Goal: Transaction & Acquisition: Book appointment/travel/reservation

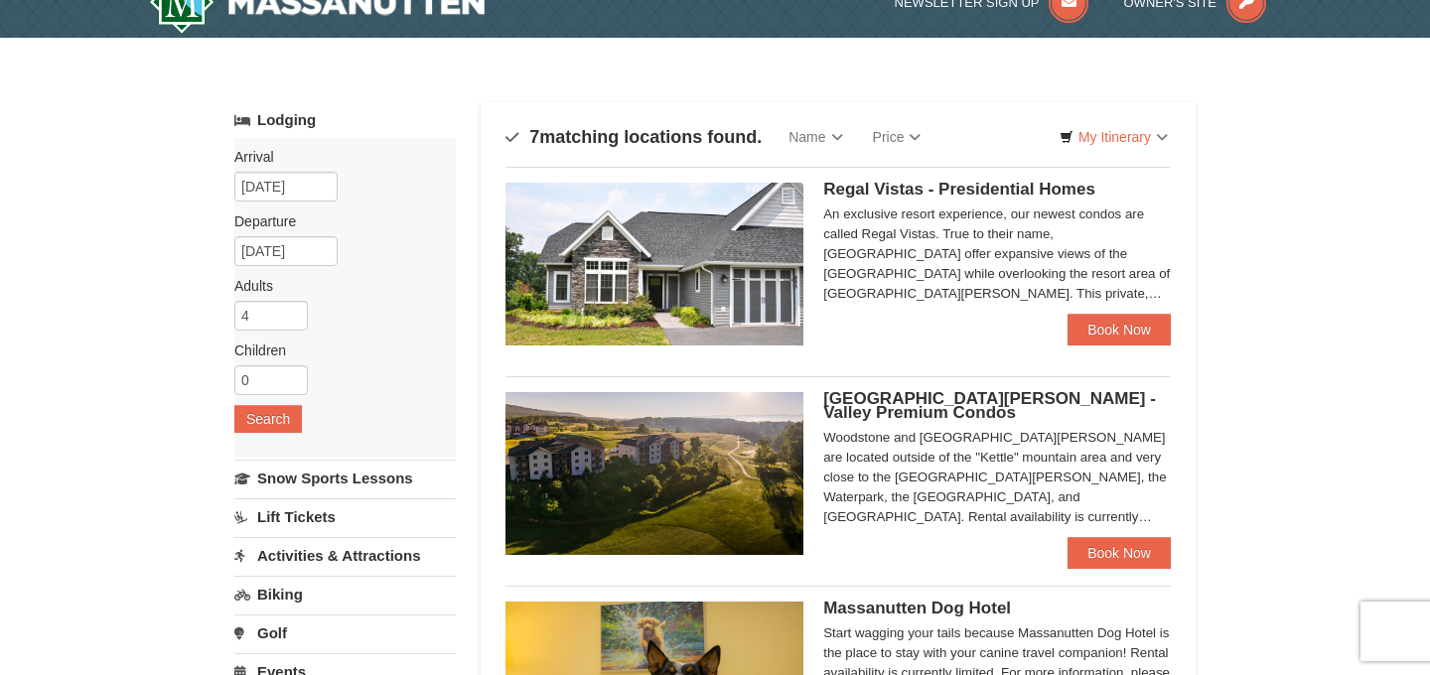
scroll to position [166, 0]
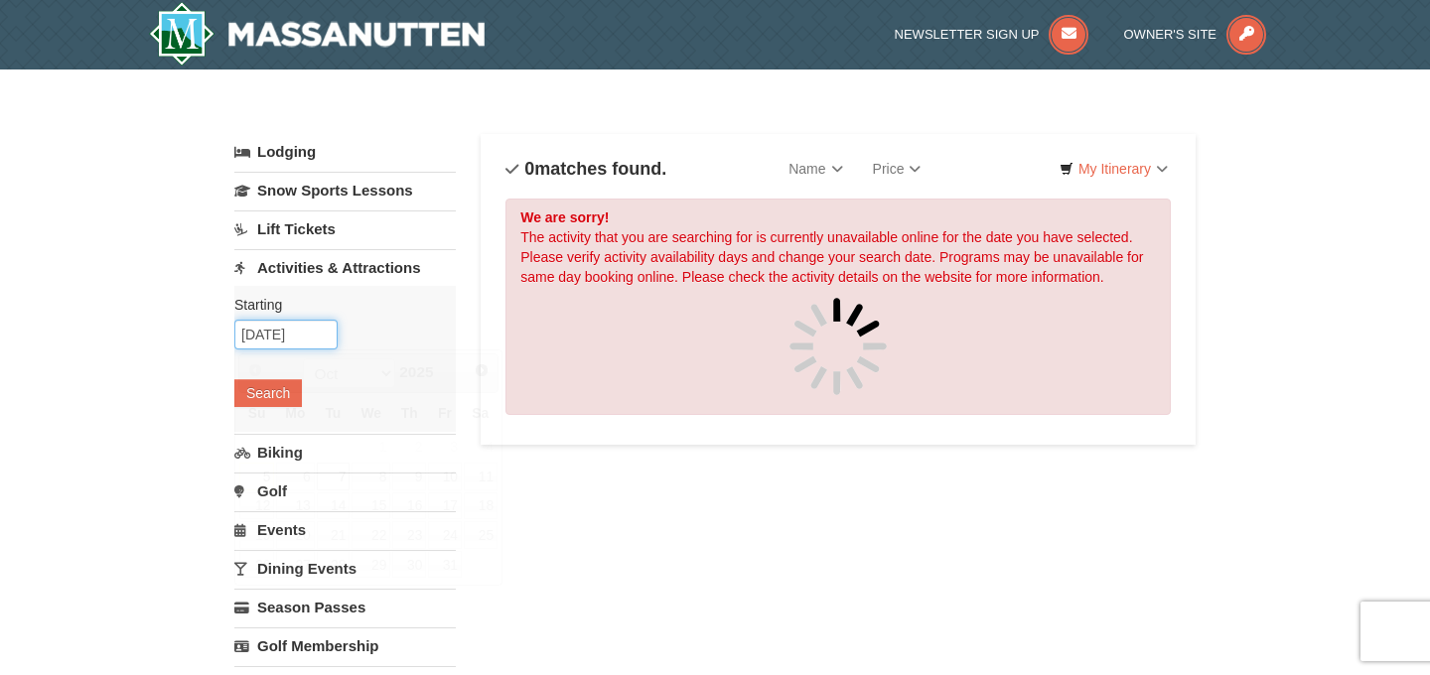
click at [287, 343] on input "[DATE]" at bounding box center [285, 335] width 103 height 30
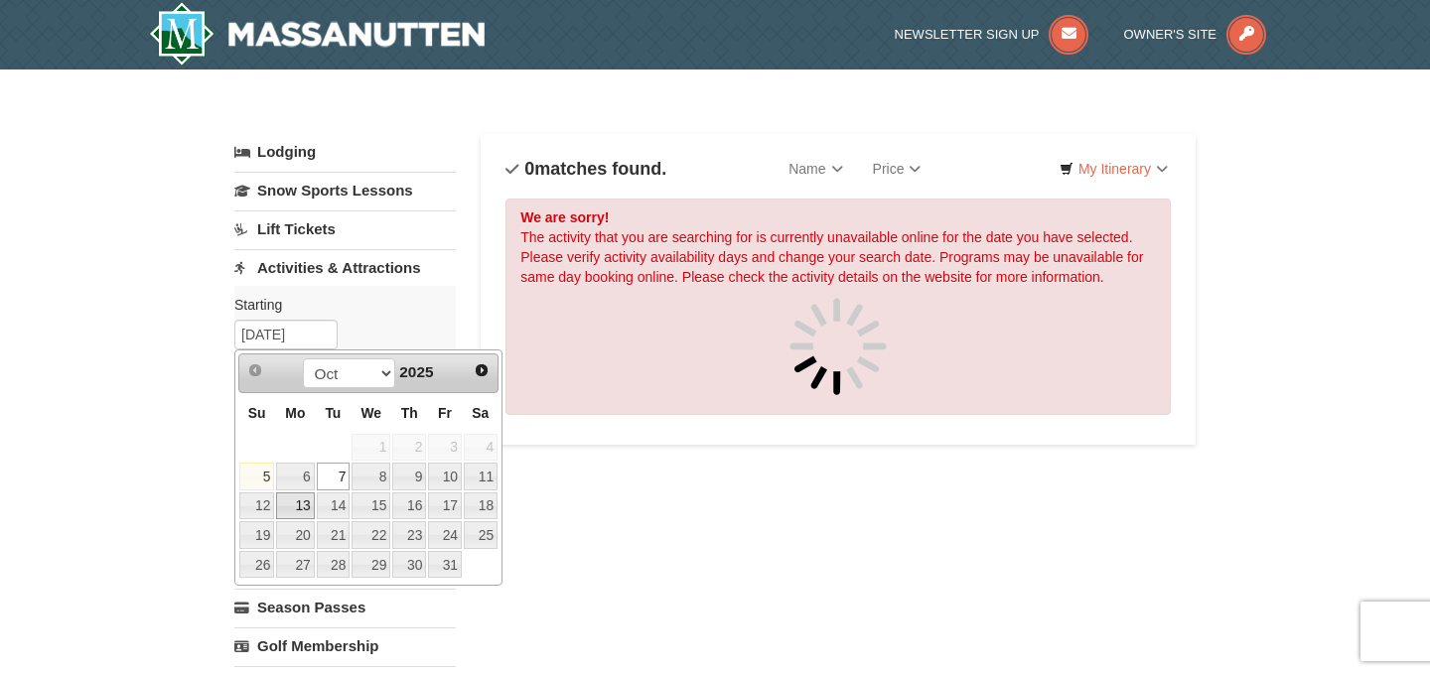
click at [300, 511] on link "13" at bounding box center [295, 507] width 38 height 28
type input "10/13/2025"
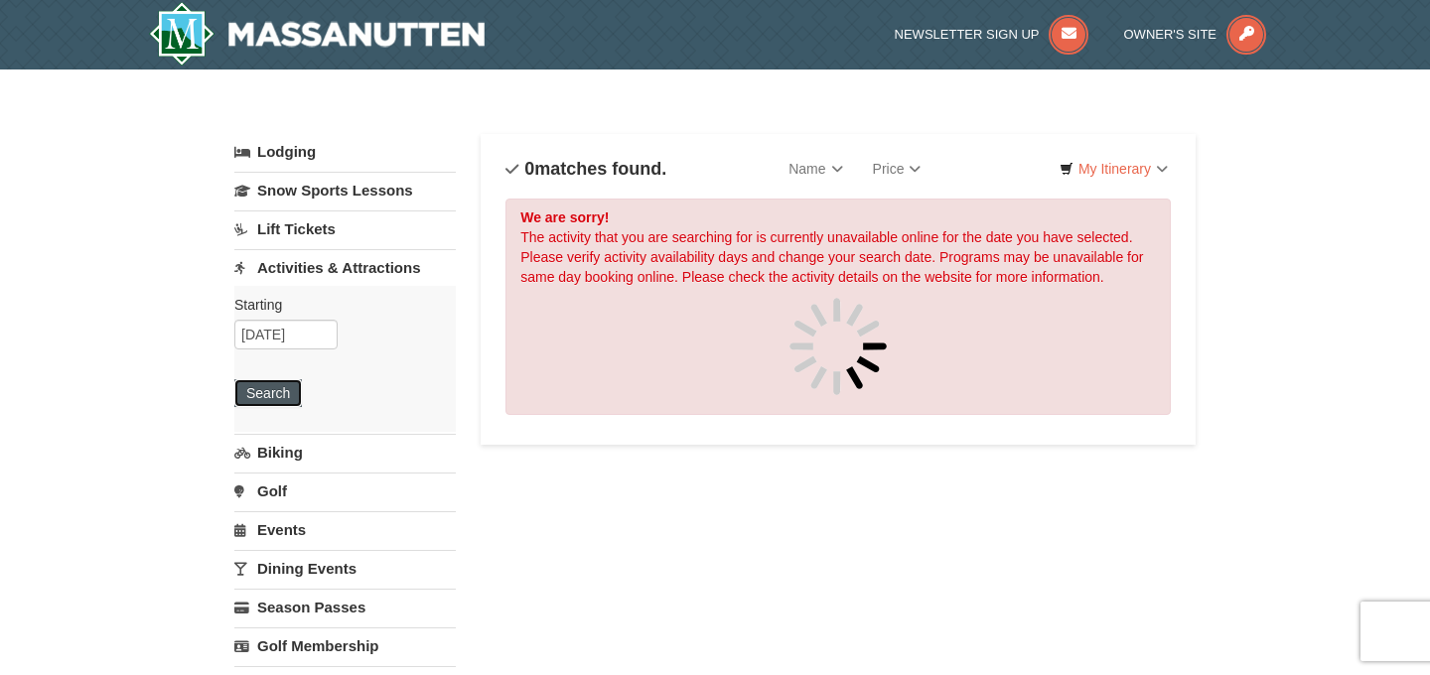
click at [265, 403] on button "Search" at bounding box center [268, 393] width 68 height 28
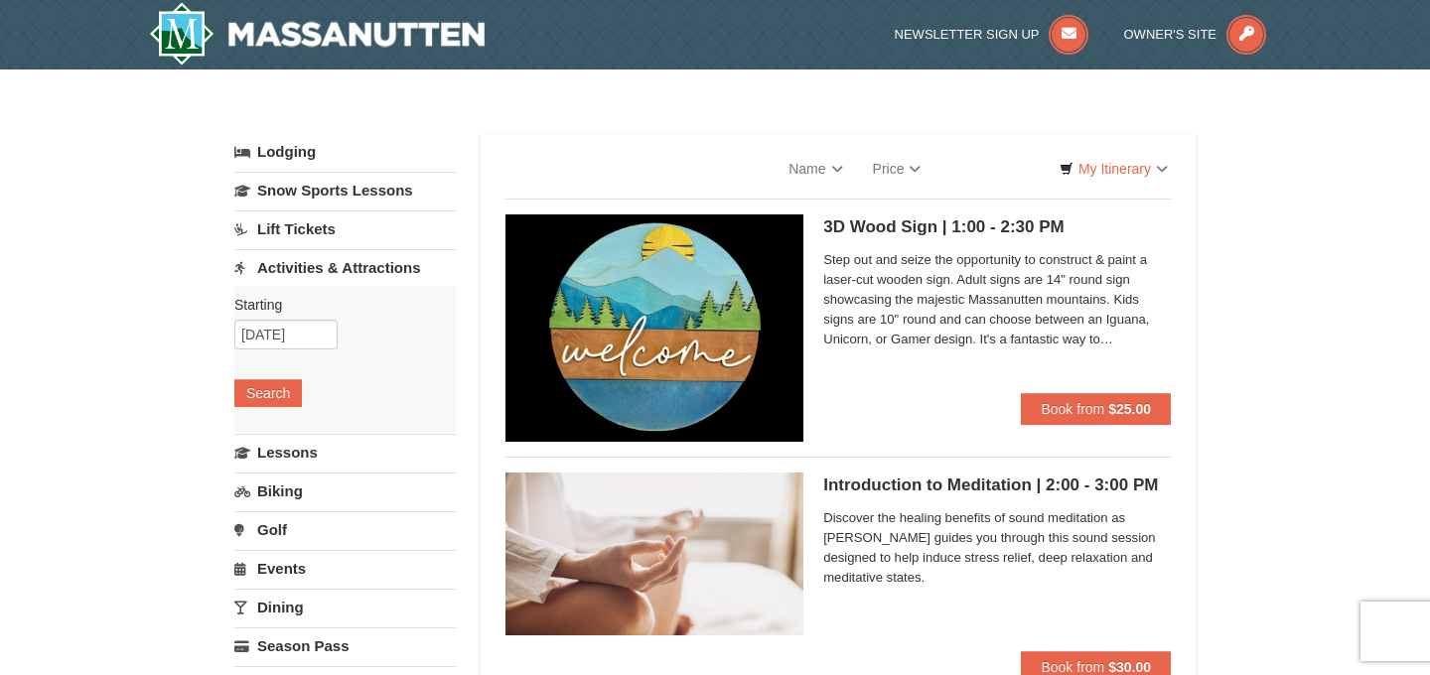
select select "10"
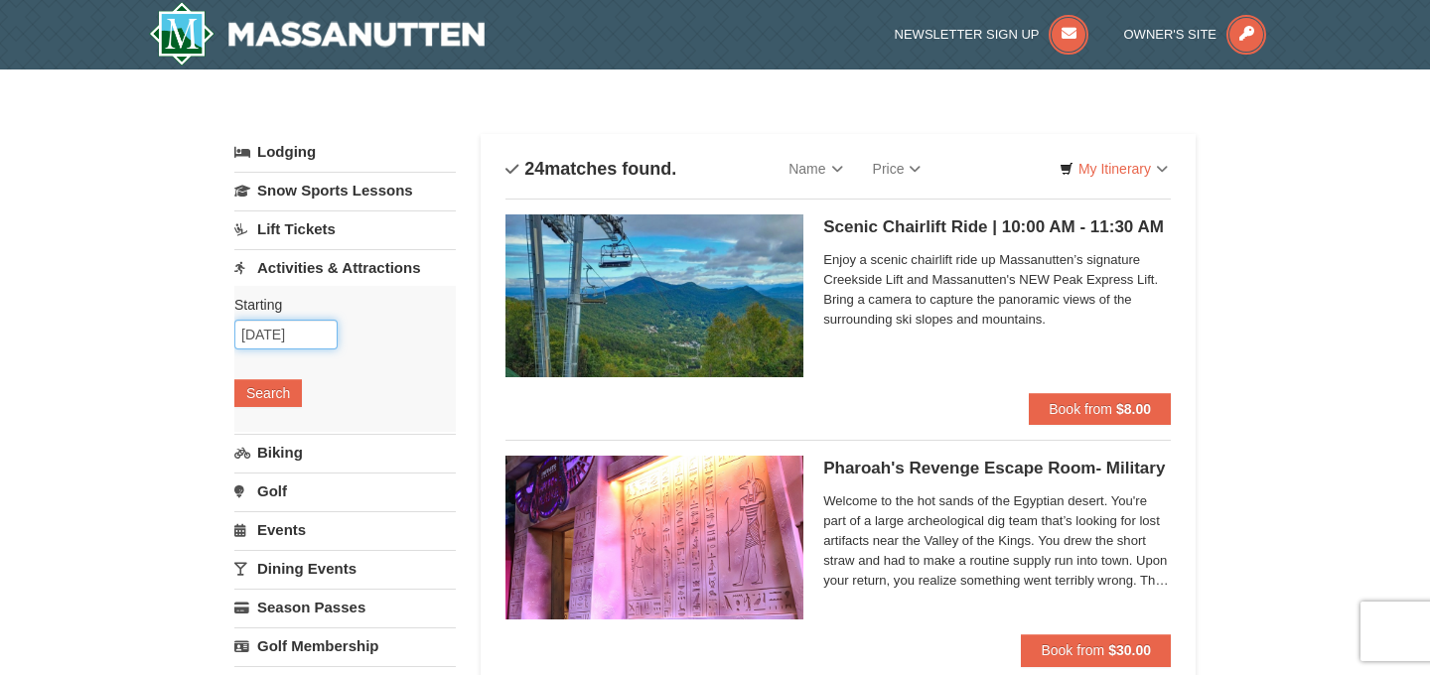
click at [271, 332] on input "10/13/2025" at bounding box center [285, 335] width 103 height 30
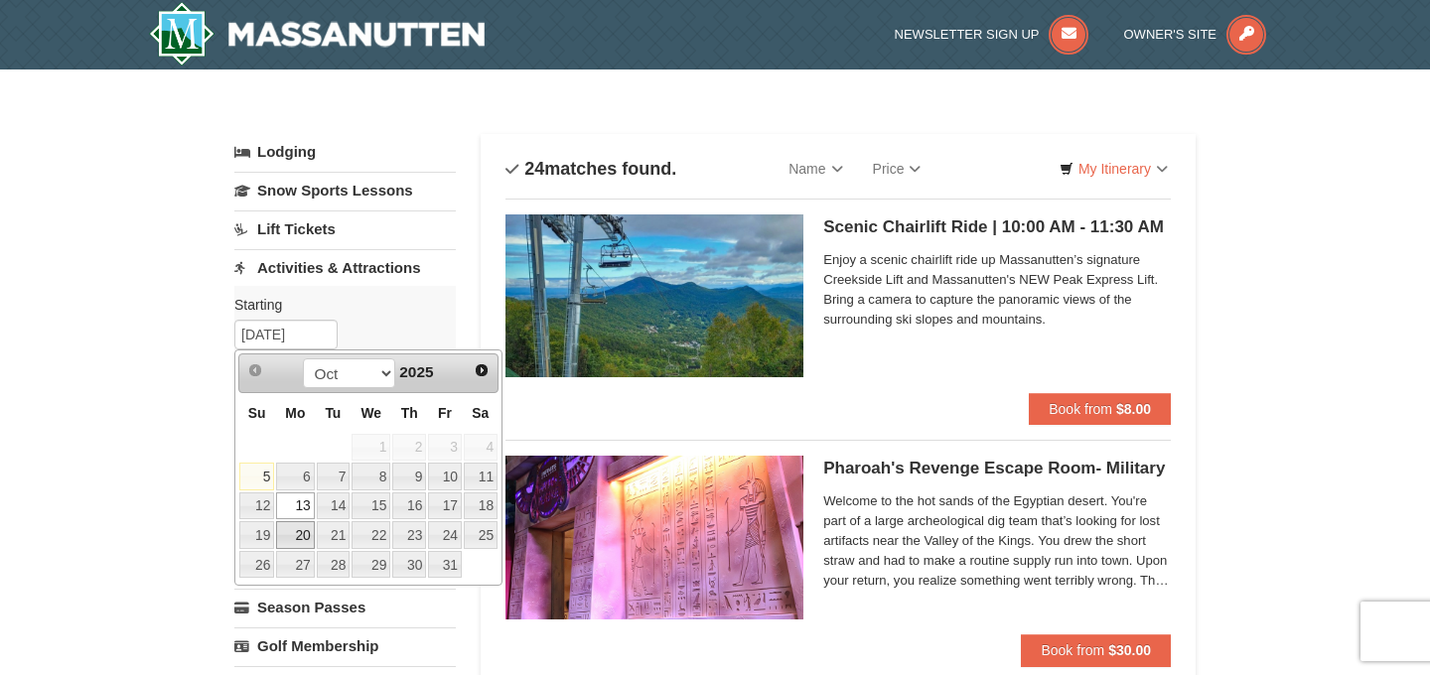
click at [296, 536] on link "20" at bounding box center [295, 535] width 38 height 28
type input "[DATE]"
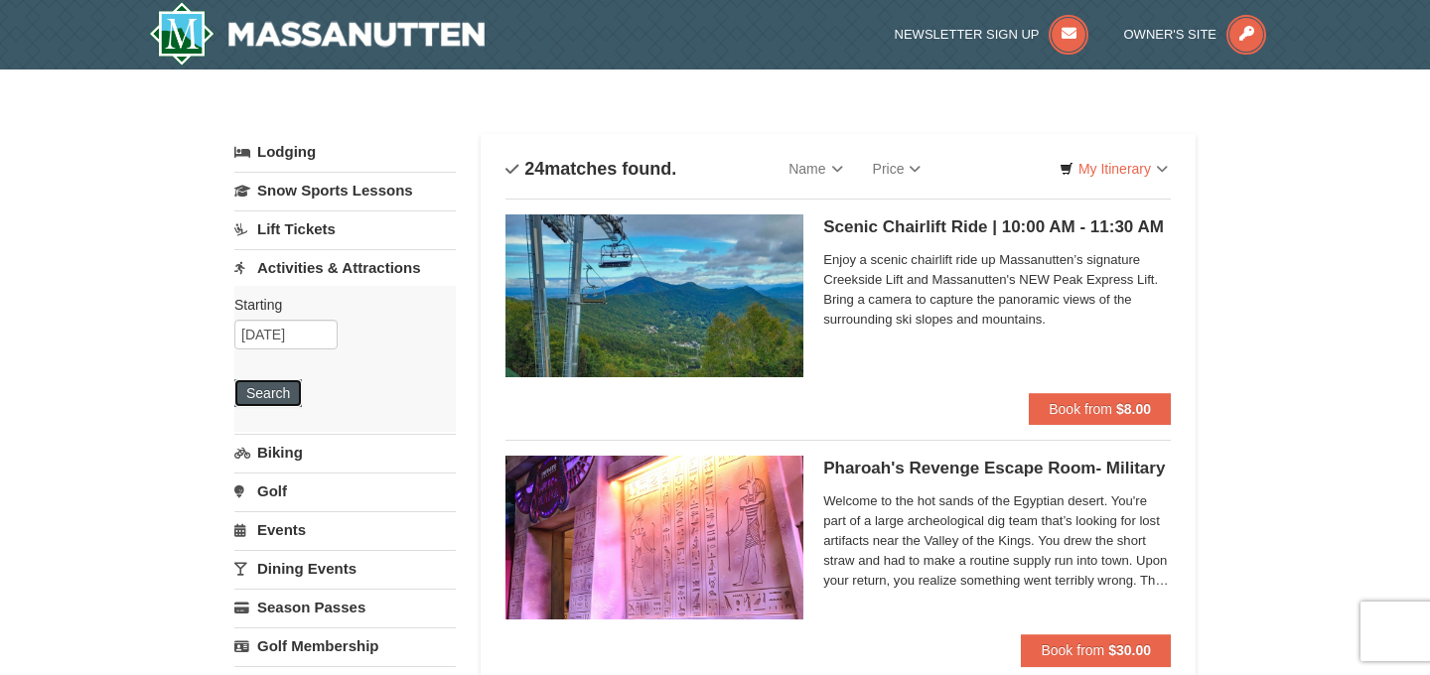
click at [298, 397] on button "Search" at bounding box center [268, 393] width 68 height 28
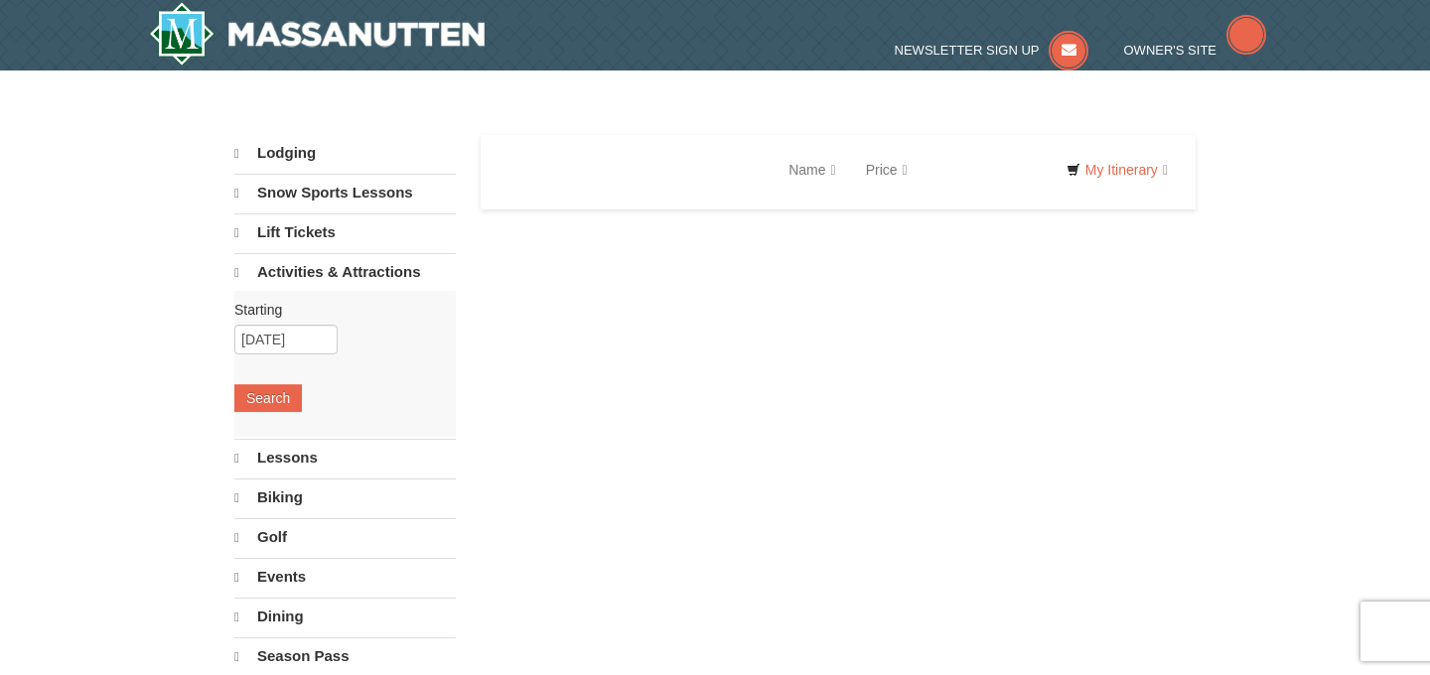
select select "10"
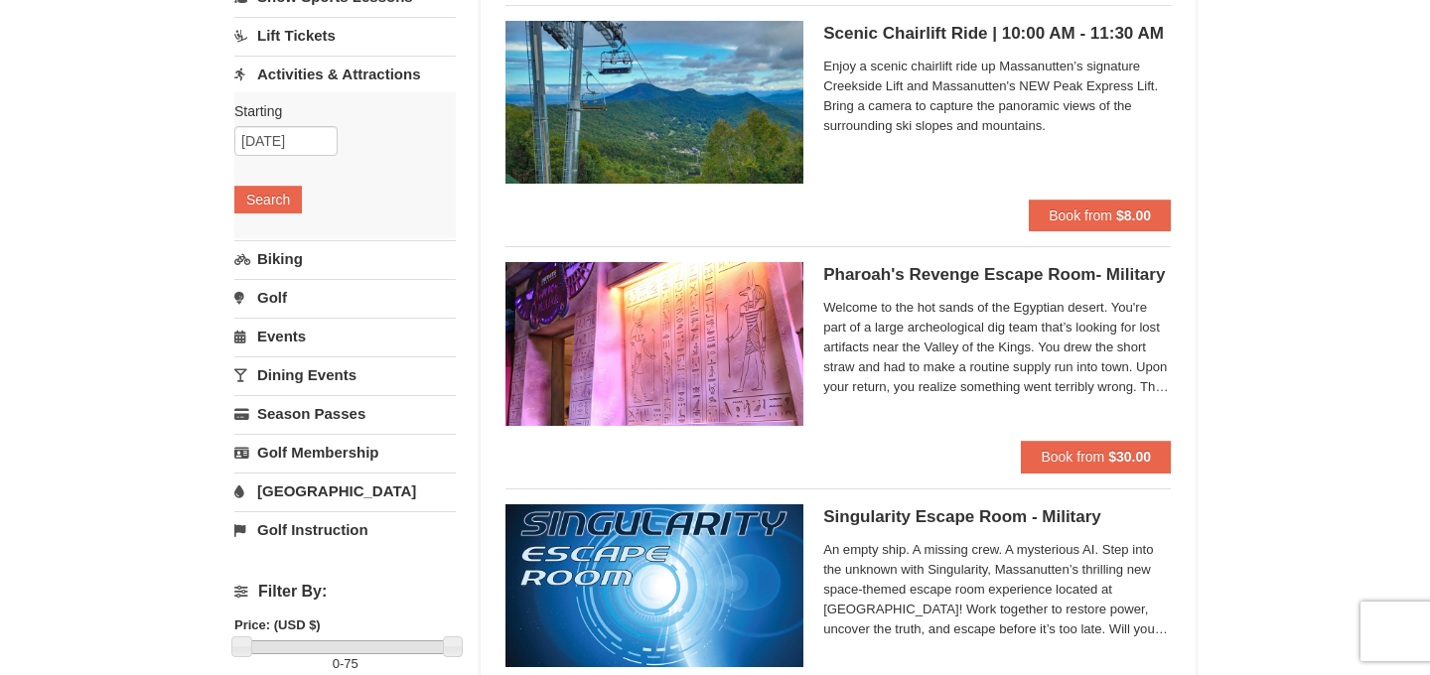
scroll to position [159, 0]
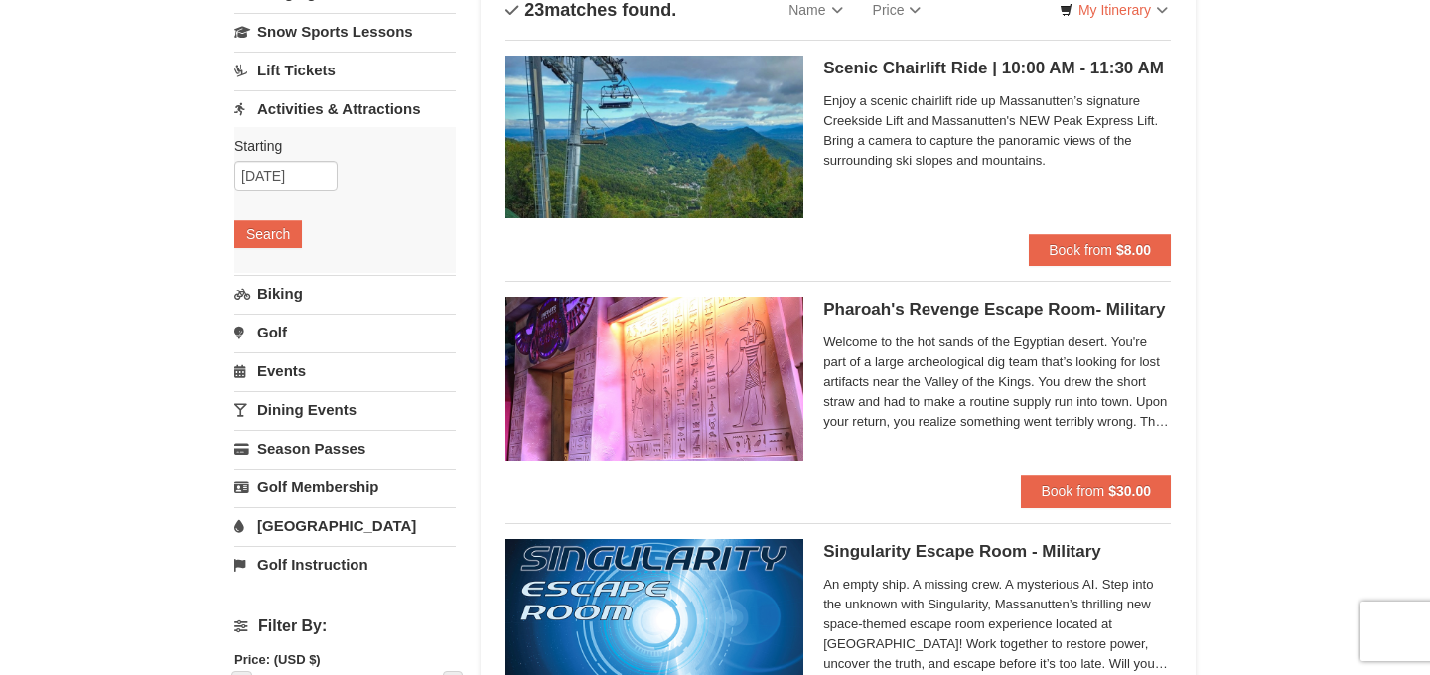
click at [713, 122] on img at bounding box center [655, 137] width 298 height 163
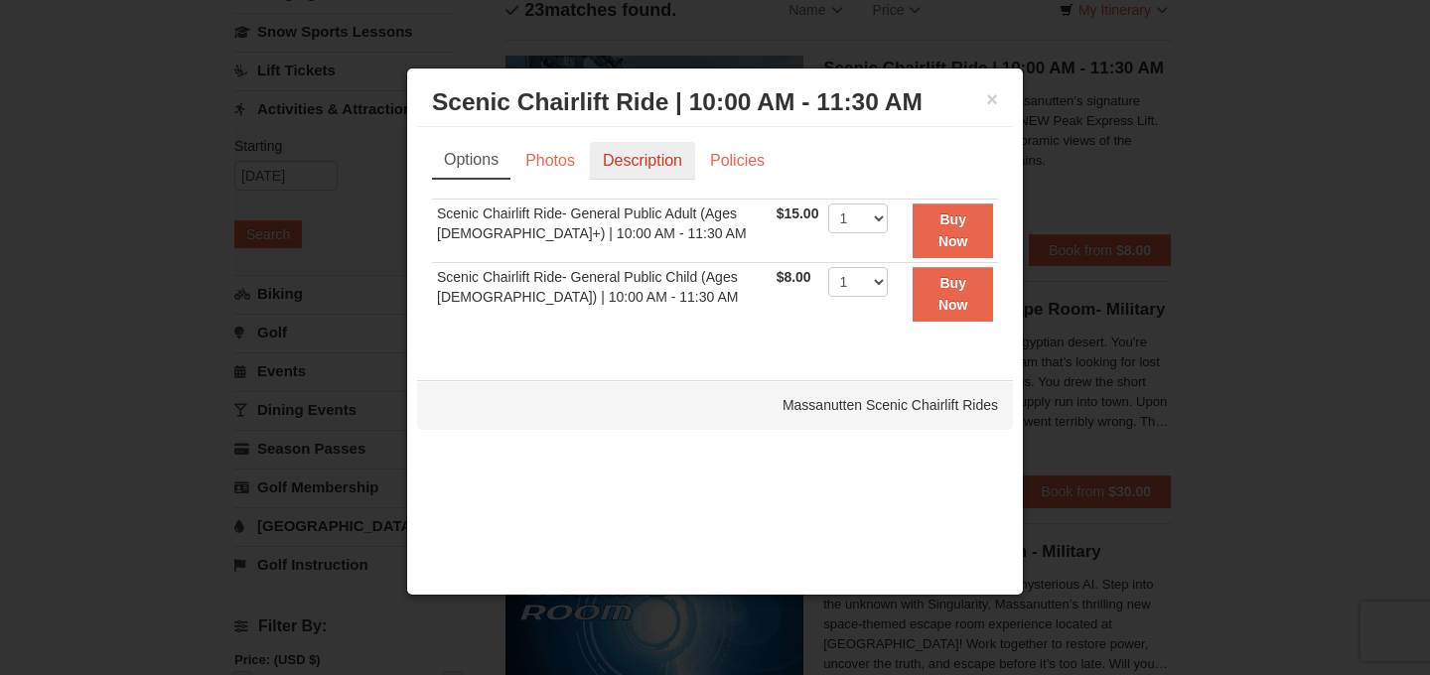
click at [643, 156] on link "Description" at bounding box center [642, 161] width 105 height 38
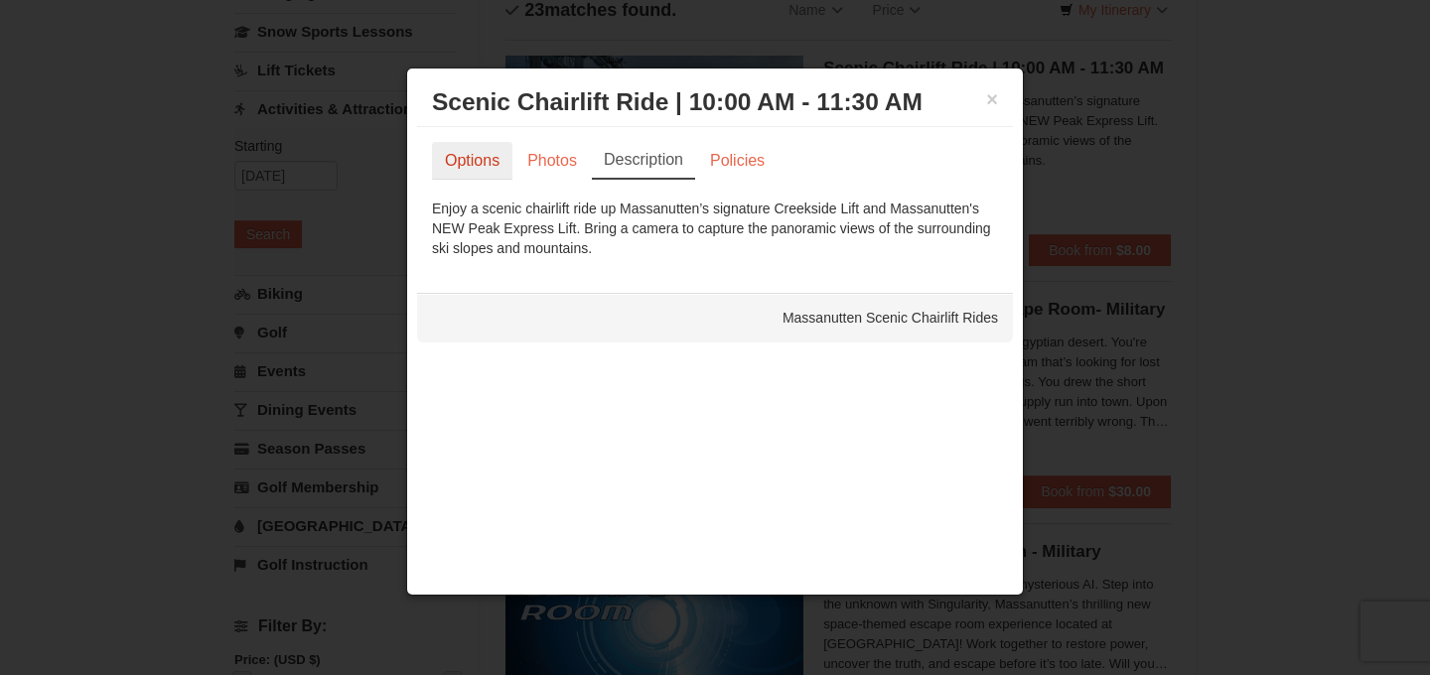
click at [477, 170] on link "Options" at bounding box center [472, 161] width 80 height 38
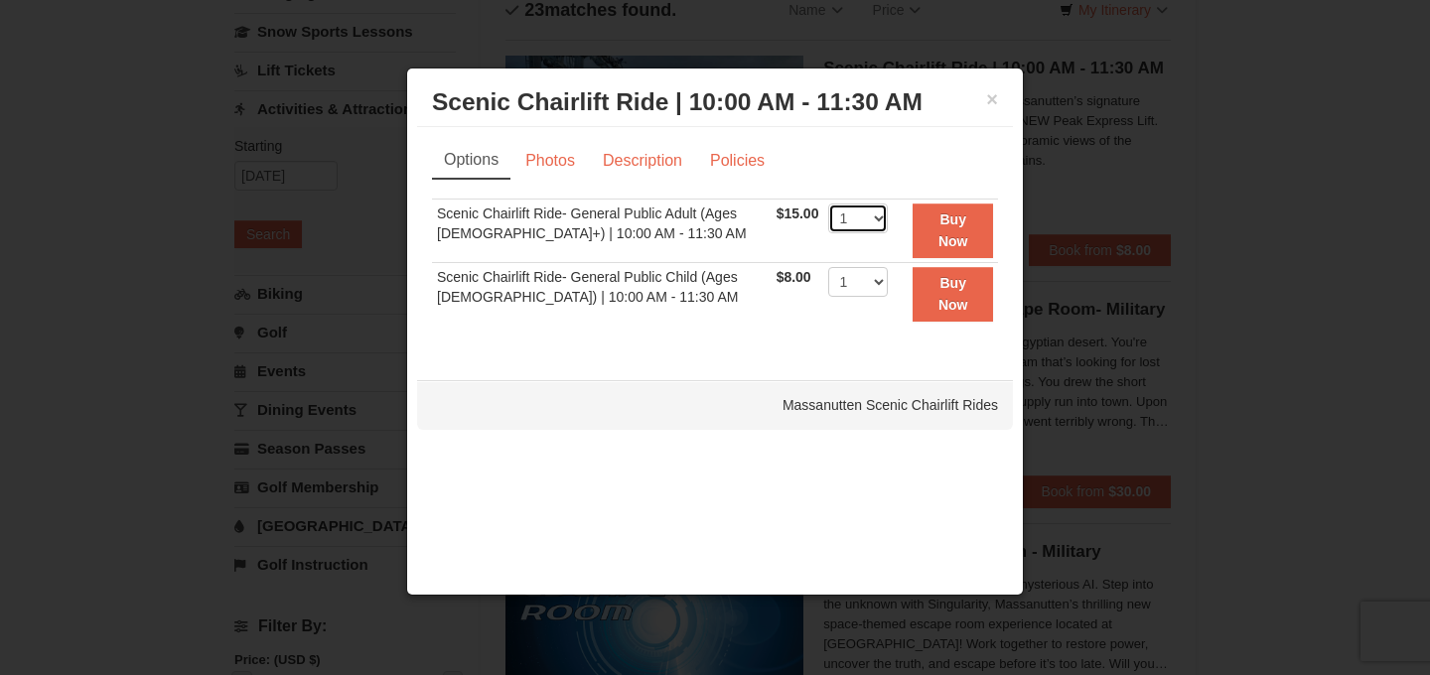
click at [849, 212] on select "1 2 3 4 5 6 7 8 9 10 11 12 13 14 15 16 17 18 19 20 21 22" at bounding box center [858, 219] width 60 height 30
select select "4"
click at [828, 204] on select "1 2 3 4 5 6 7 8 9 10 11 12 13 14 15 16 17 18 19 20 21 22" at bounding box center [858, 219] width 60 height 30
click at [963, 230] on button "Buy Now" at bounding box center [953, 231] width 80 height 55
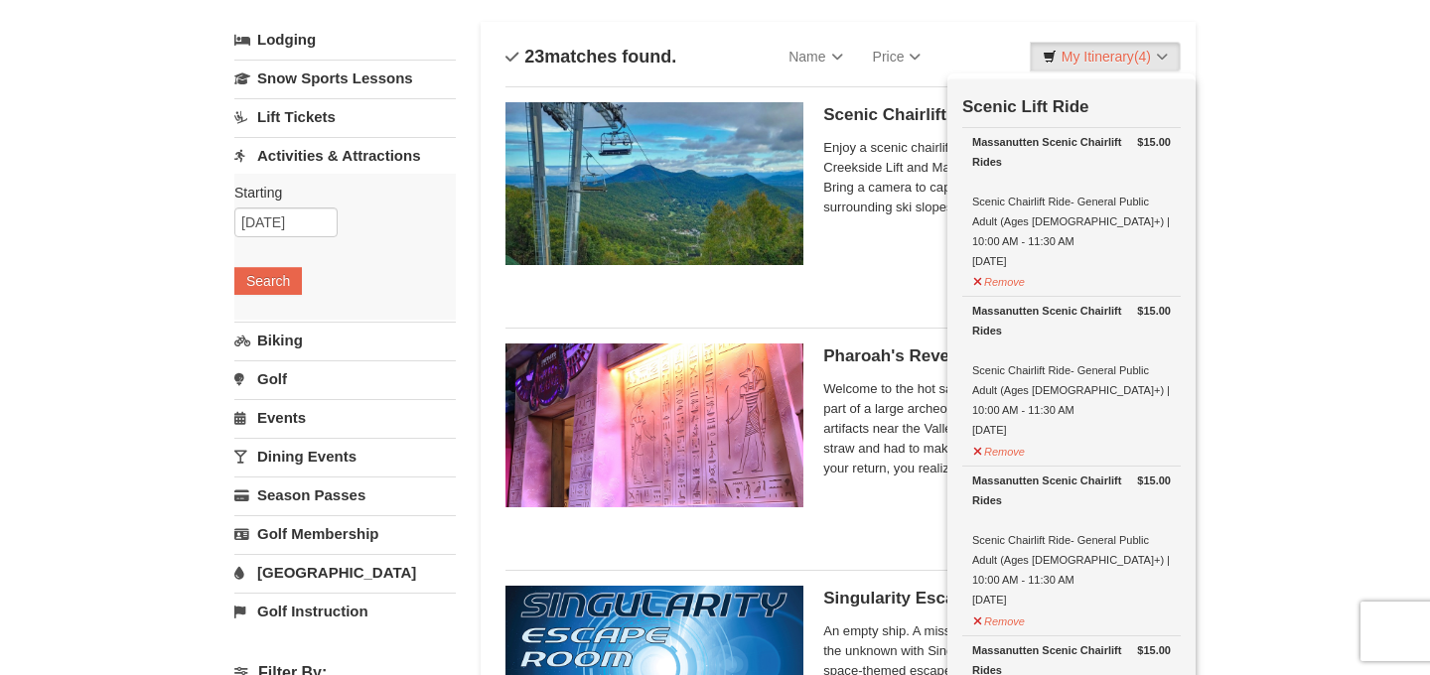
scroll to position [111, 0]
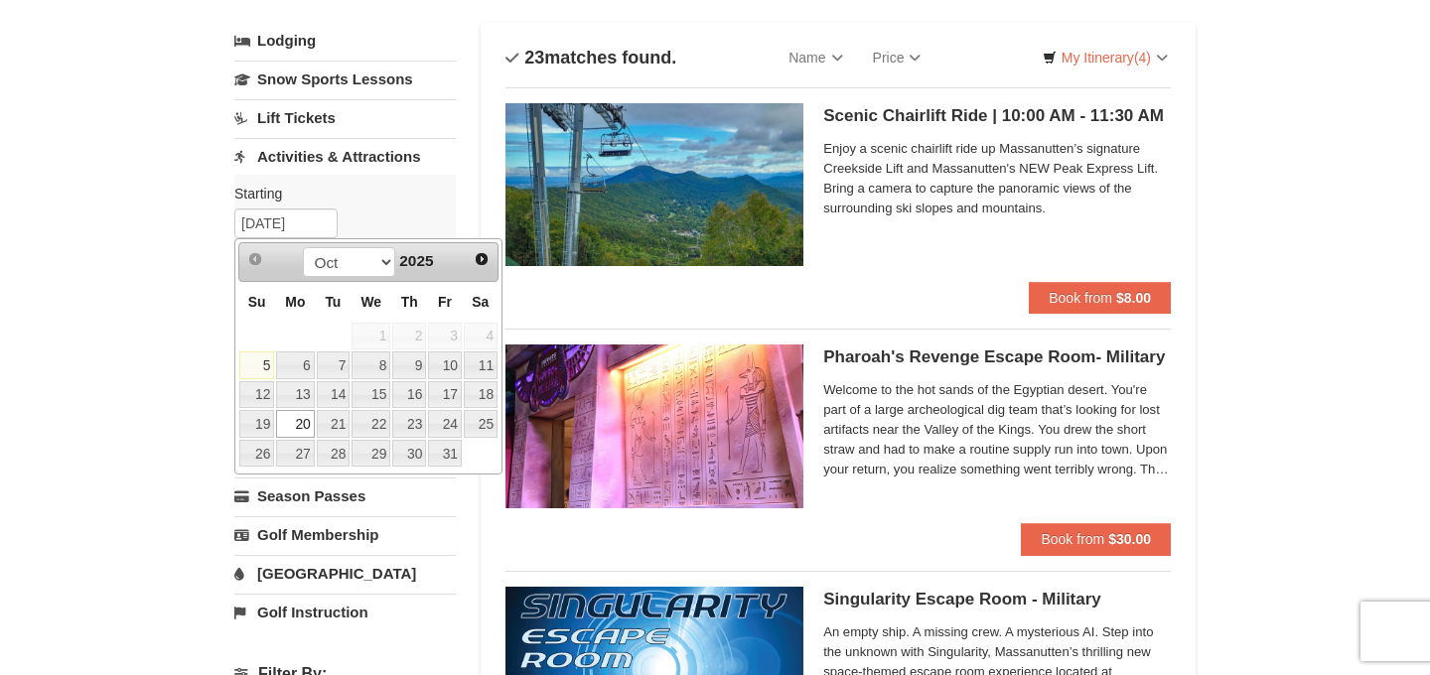
click at [399, 201] on label "Starting Please format dates MM/DD/YYYY Please format dates MM/DD/YYYY" at bounding box center [337, 194] width 207 height 20
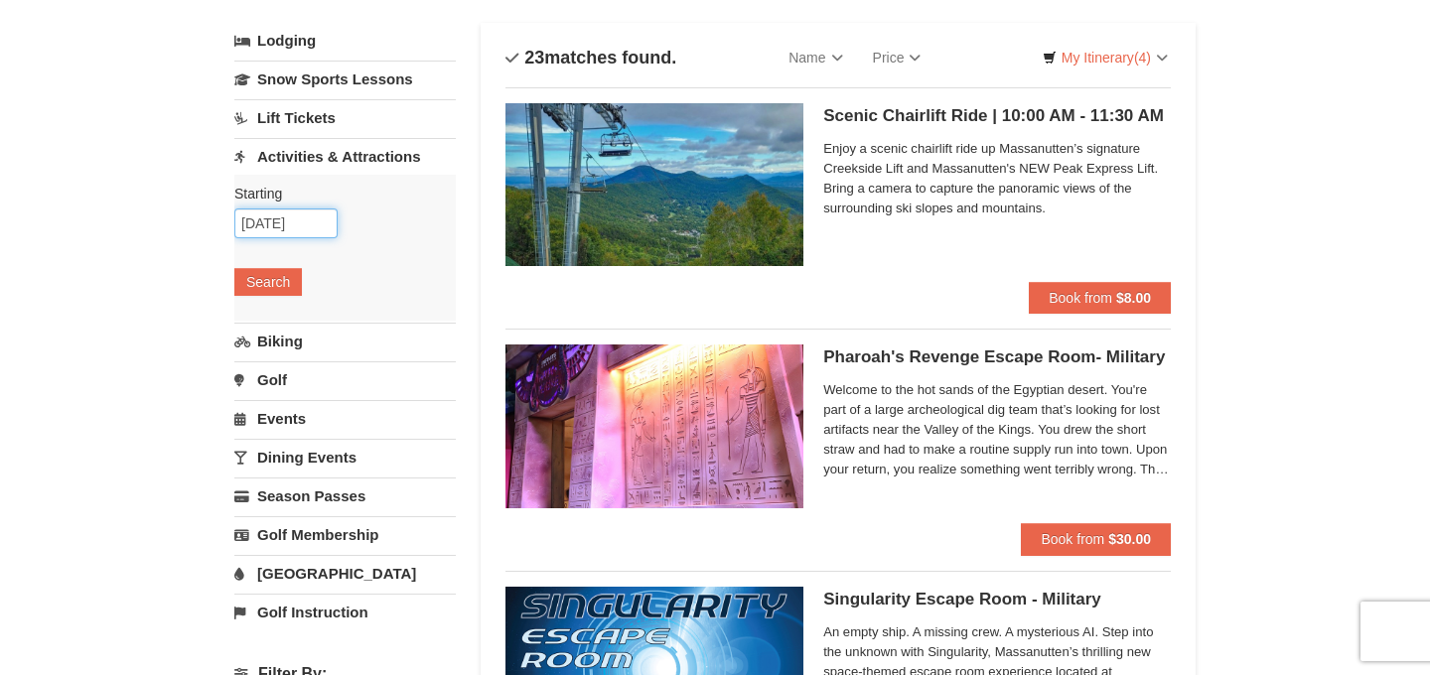
click at [253, 221] on input "[DATE]" at bounding box center [285, 224] width 103 height 30
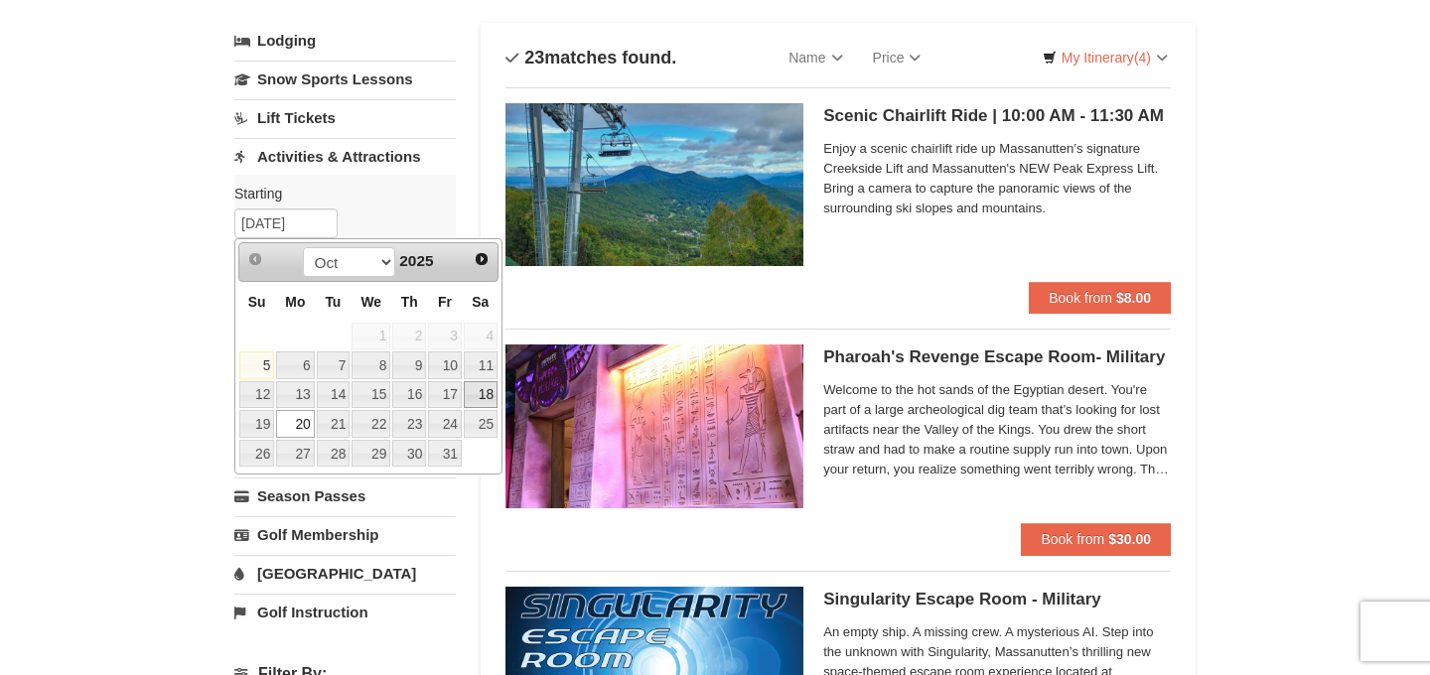
click at [486, 397] on link "18" at bounding box center [481, 395] width 34 height 28
type input "[DATE]"
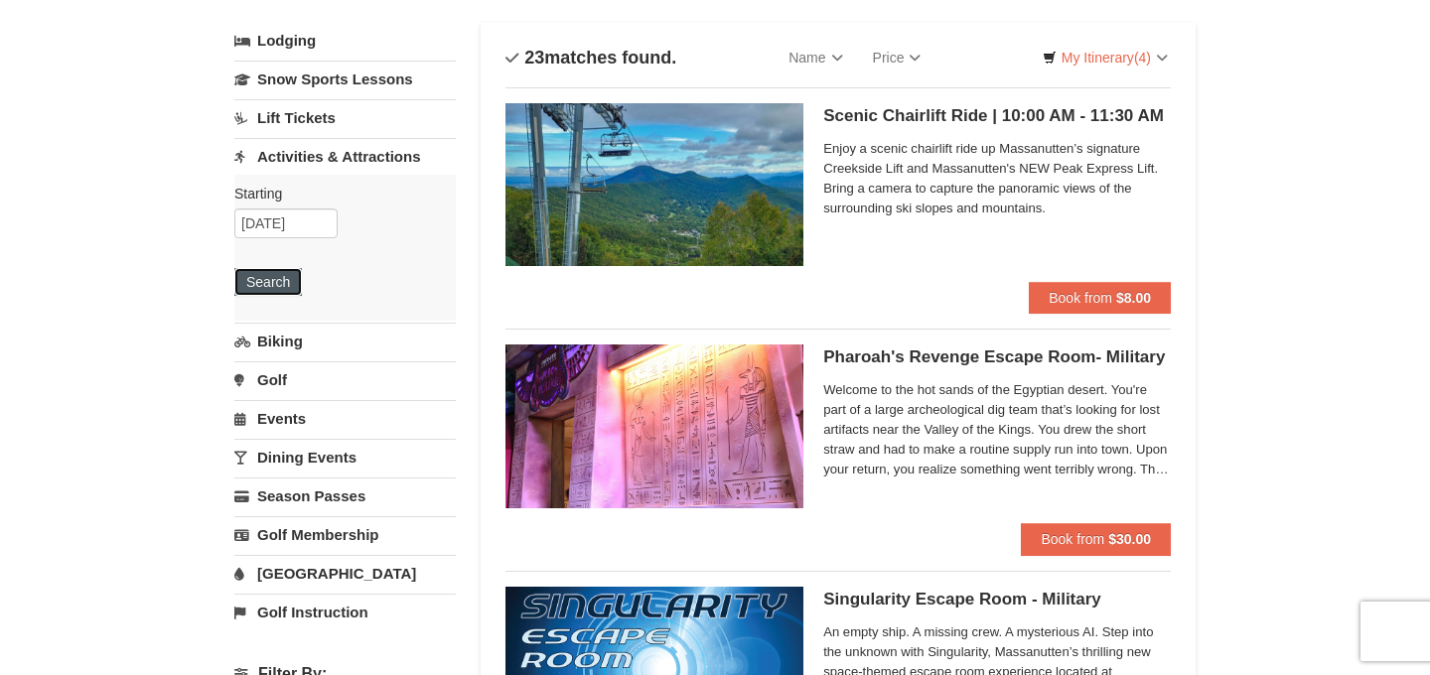
click at [272, 284] on button "Search" at bounding box center [268, 282] width 68 height 28
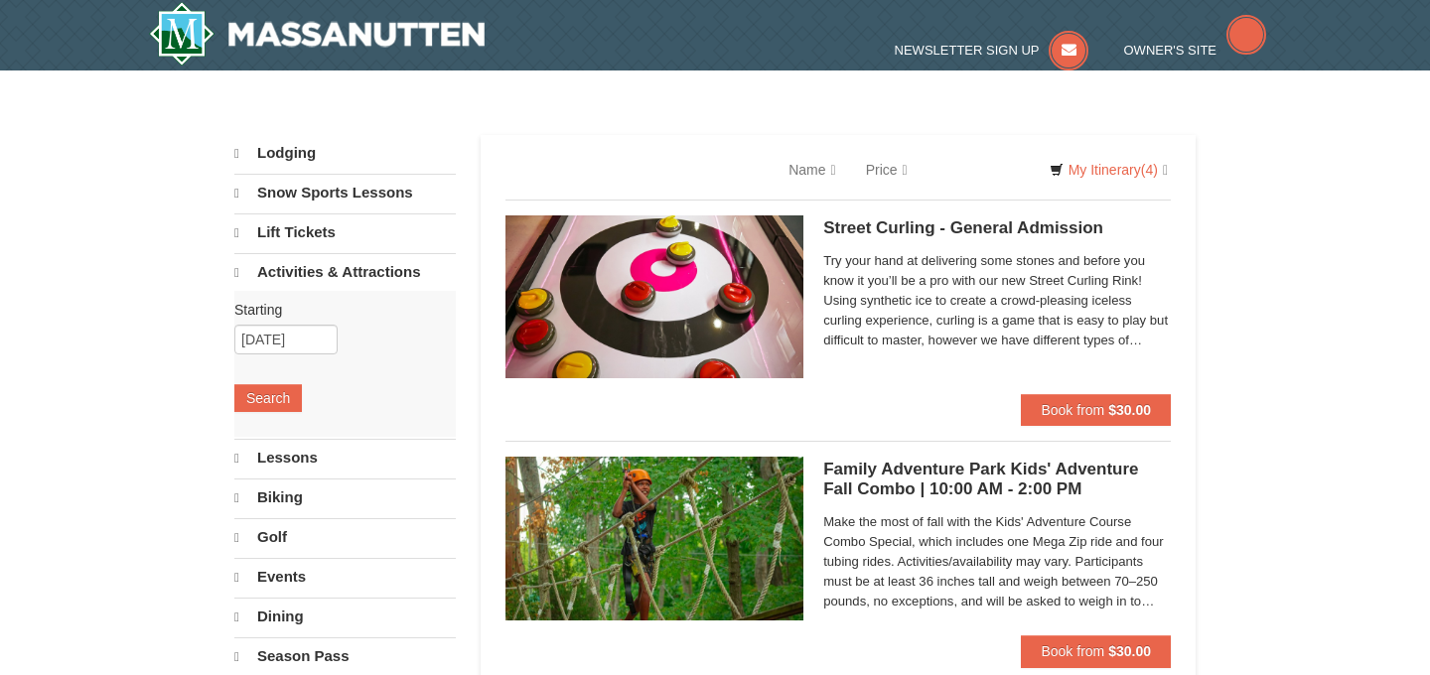
select select "10"
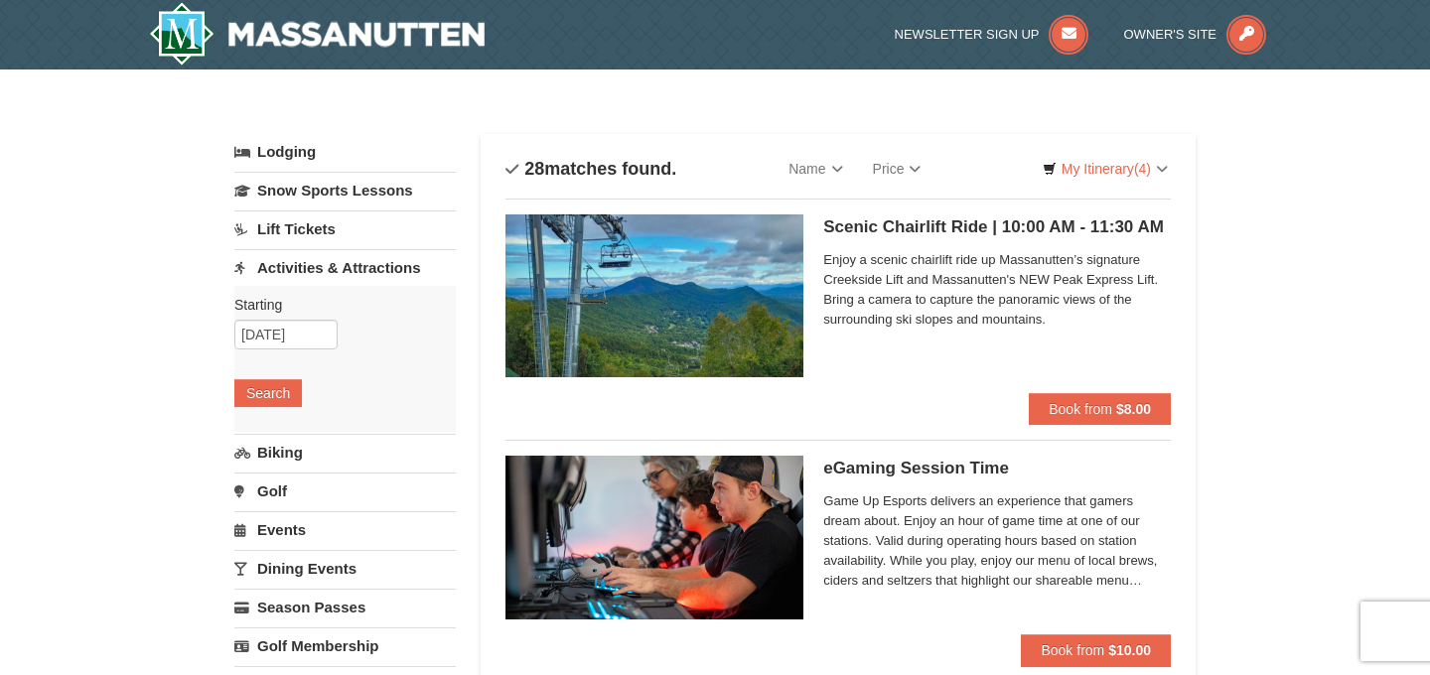
click at [665, 313] on img at bounding box center [655, 296] width 298 height 163
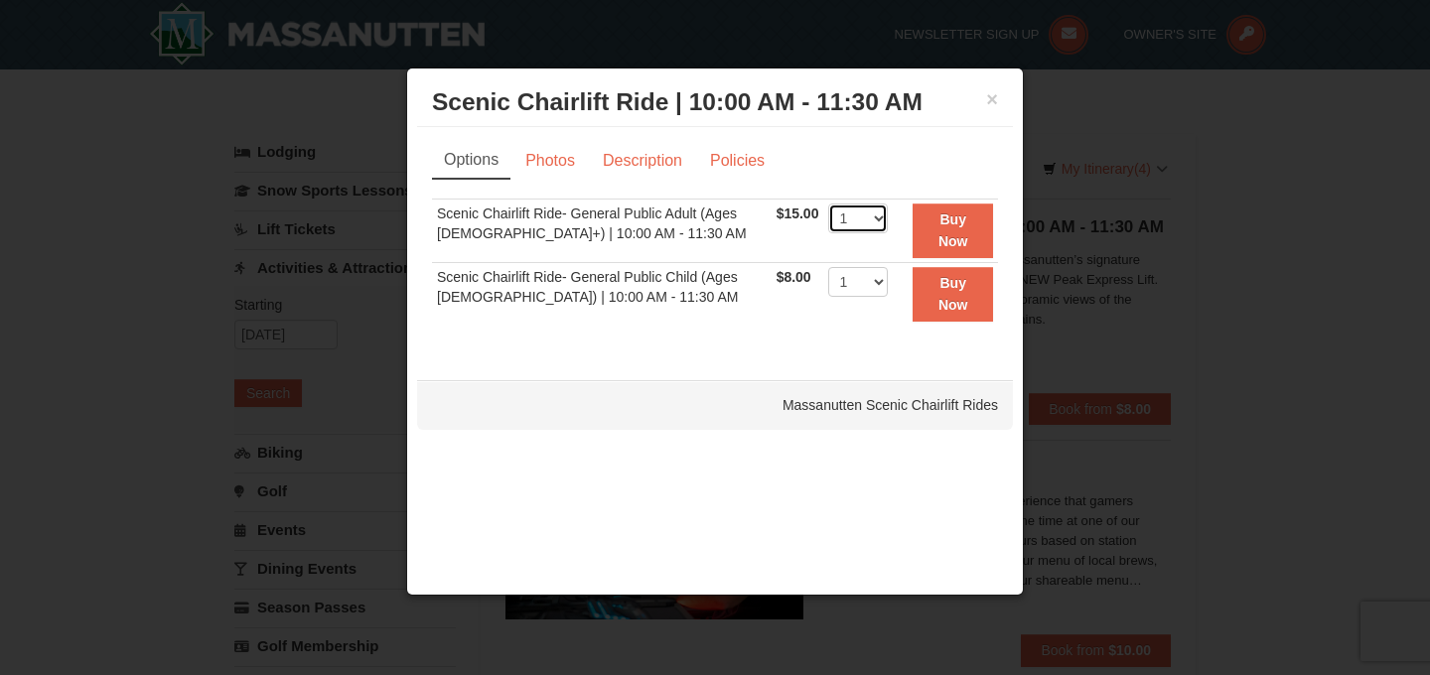
click at [860, 222] on select "1 2 3 4 5 6 7 8 9 10 11 12 13 14 15 16 17 18 19 20 21 22" at bounding box center [858, 219] width 60 height 30
select select "4"
click at [828, 204] on select "1 2 3 4 5 6 7 8 9 10 11 12 13 14 15 16 17 18 19 20 21 22" at bounding box center [858, 219] width 60 height 30
click at [958, 233] on strong "Buy Now" at bounding box center [954, 231] width 30 height 38
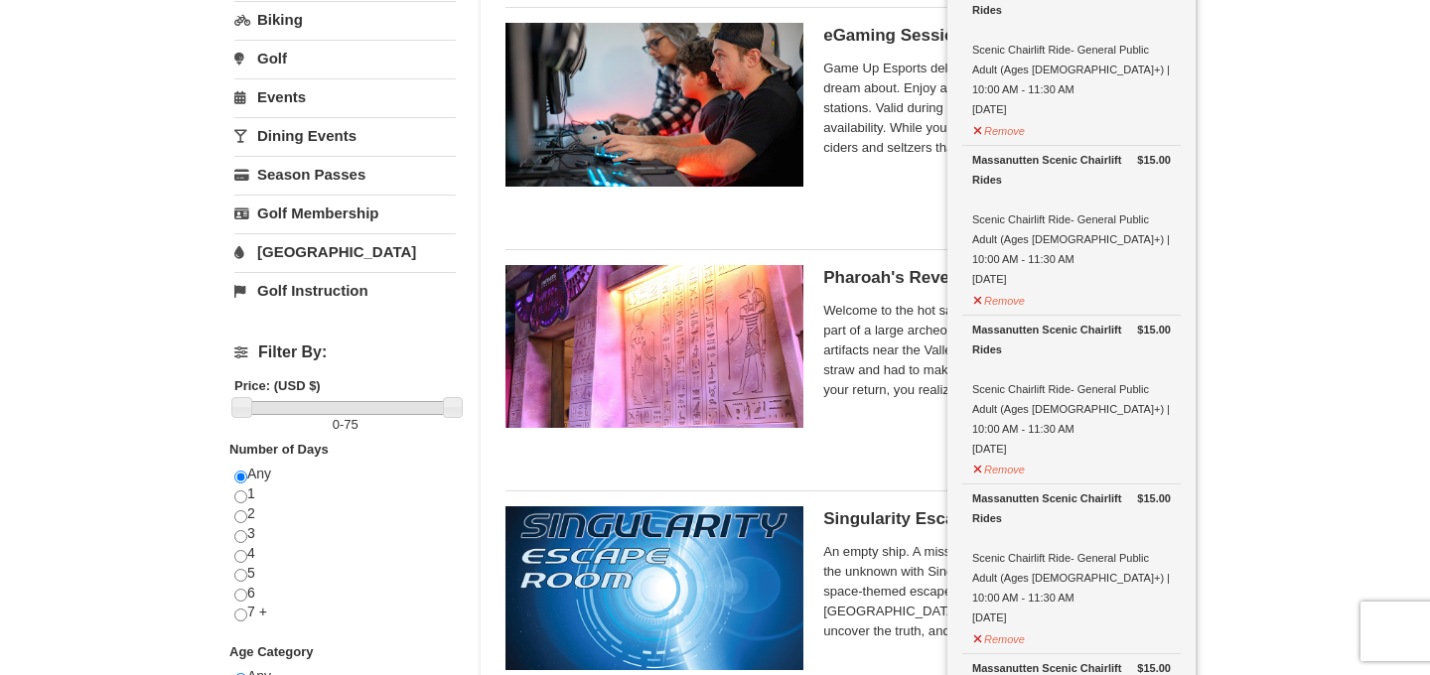
scroll to position [701, 0]
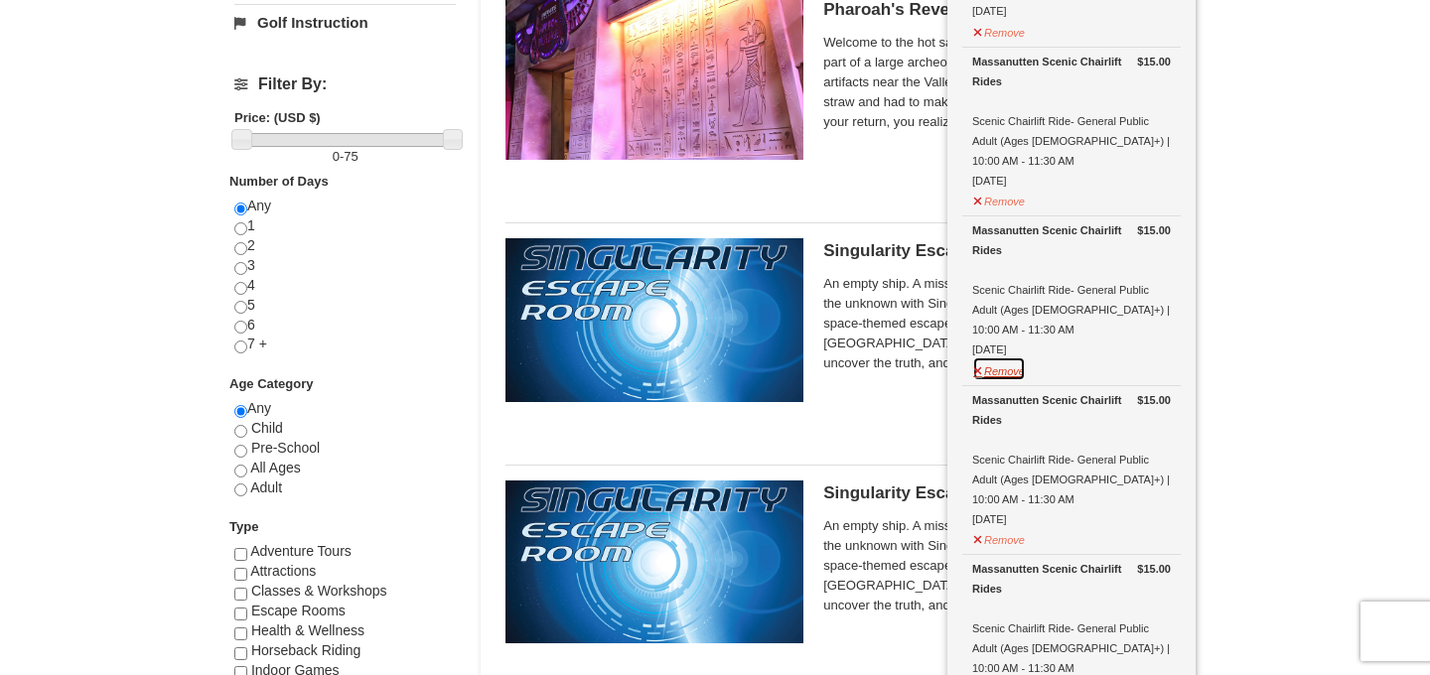
click at [994, 357] on button "Remove" at bounding box center [999, 369] width 54 height 25
click at [999, 357] on button "Remove" at bounding box center [999, 369] width 54 height 25
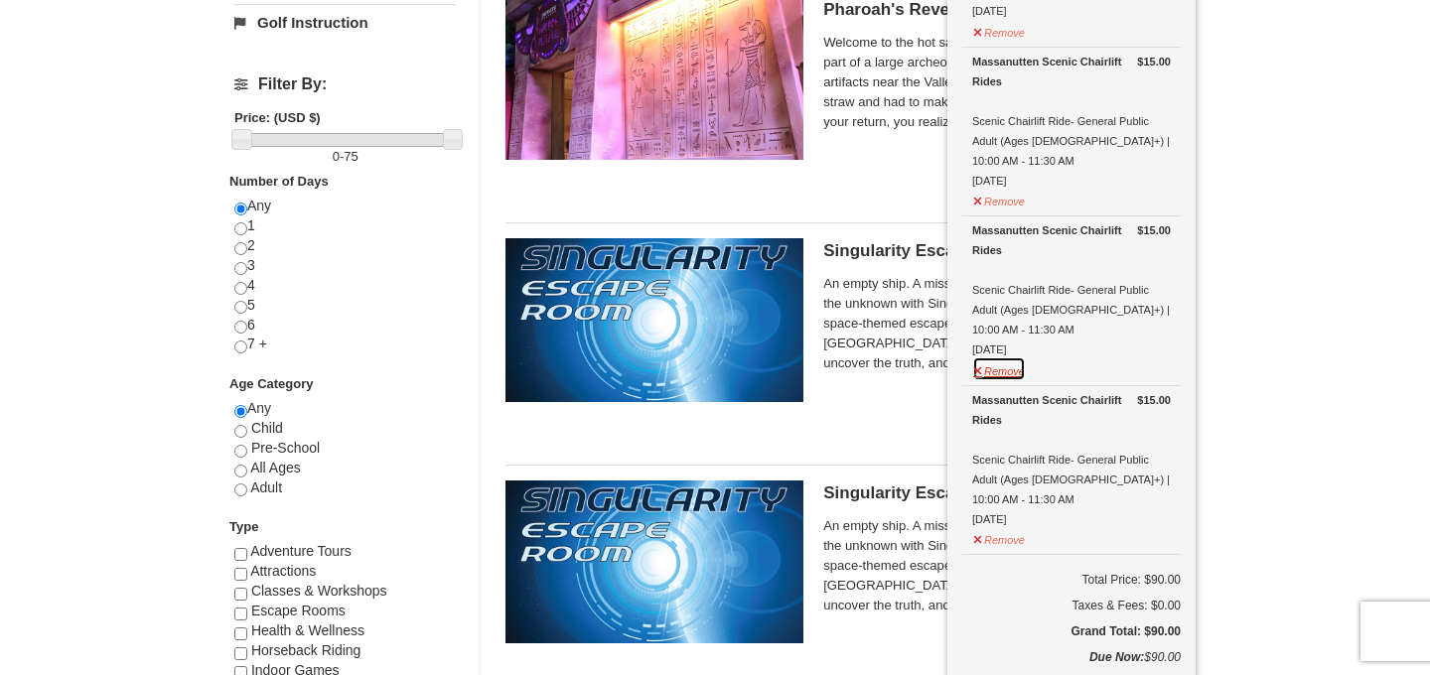
click at [999, 357] on button "Remove" at bounding box center [999, 369] width 54 height 25
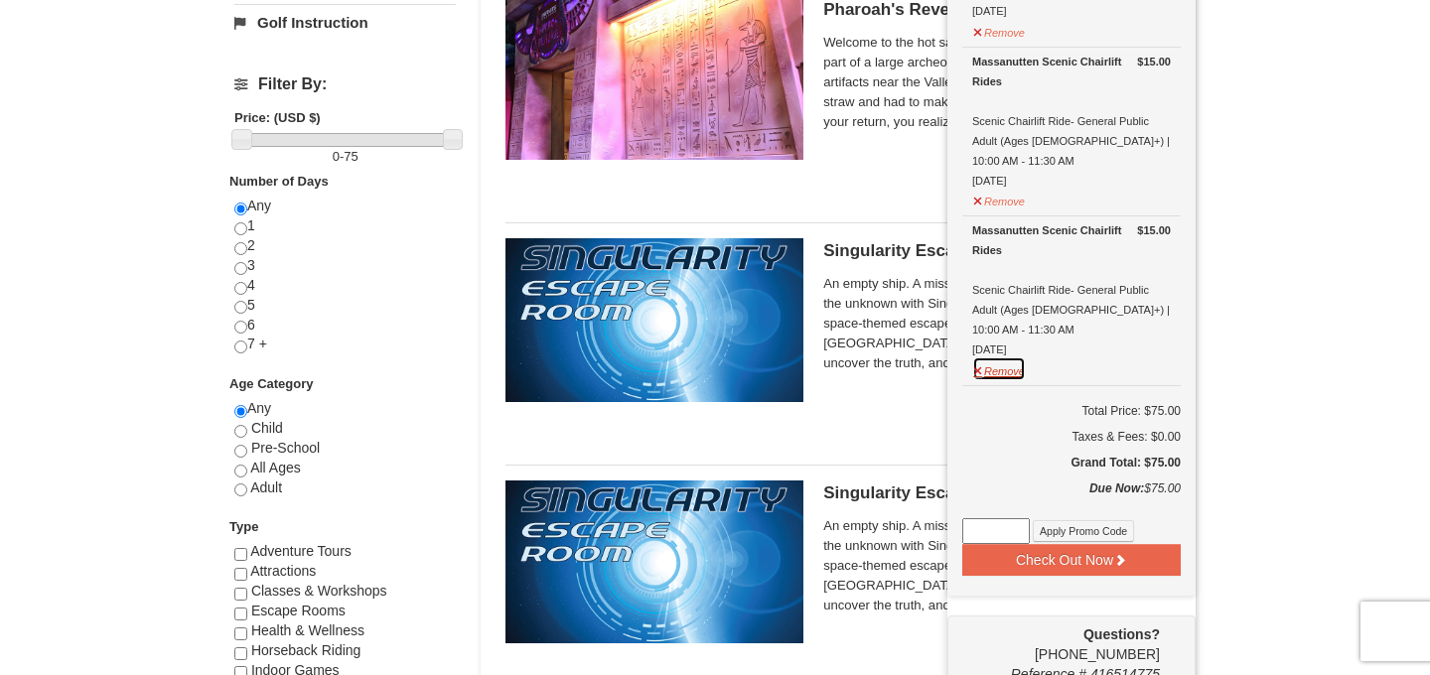
click at [999, 357] on button "Remove" at bounding box center [999, 369] width 54 height 25
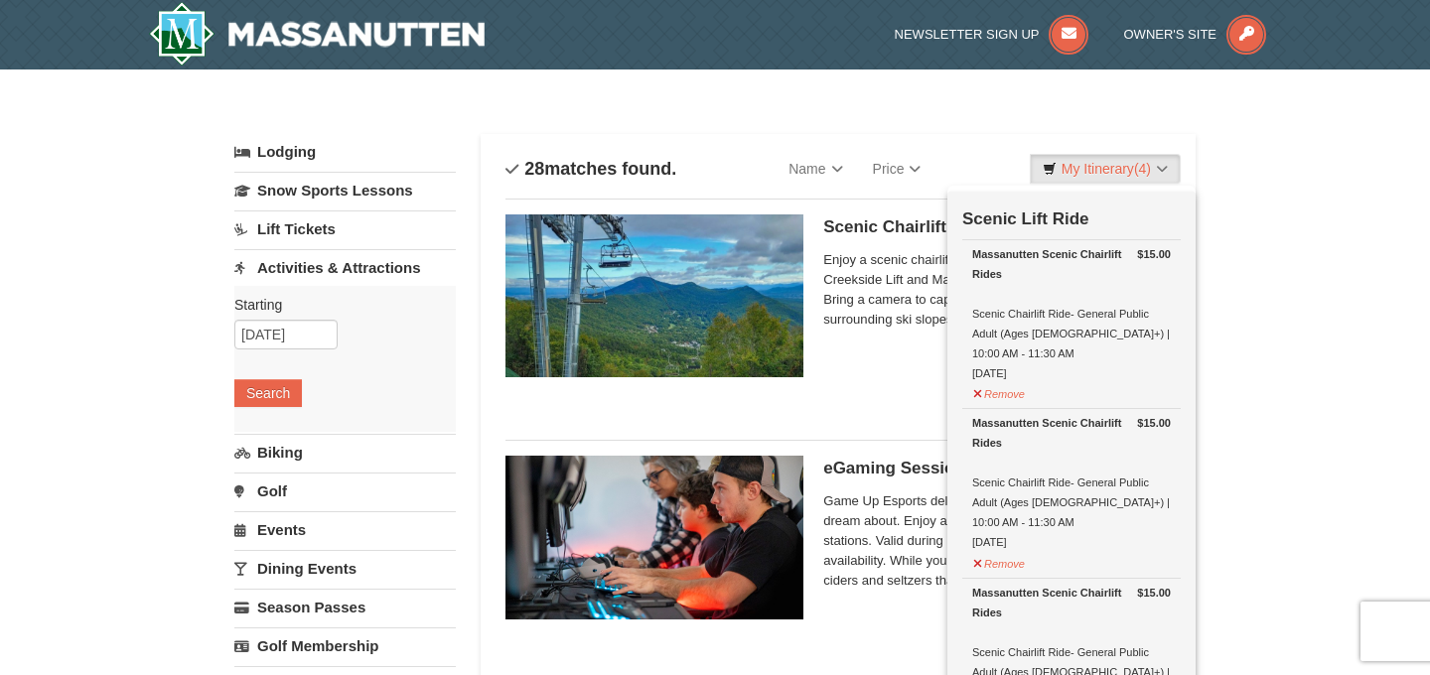
scroll to position [2, 0]
